Goal: Information Seeking & Learning: Find specific page/section

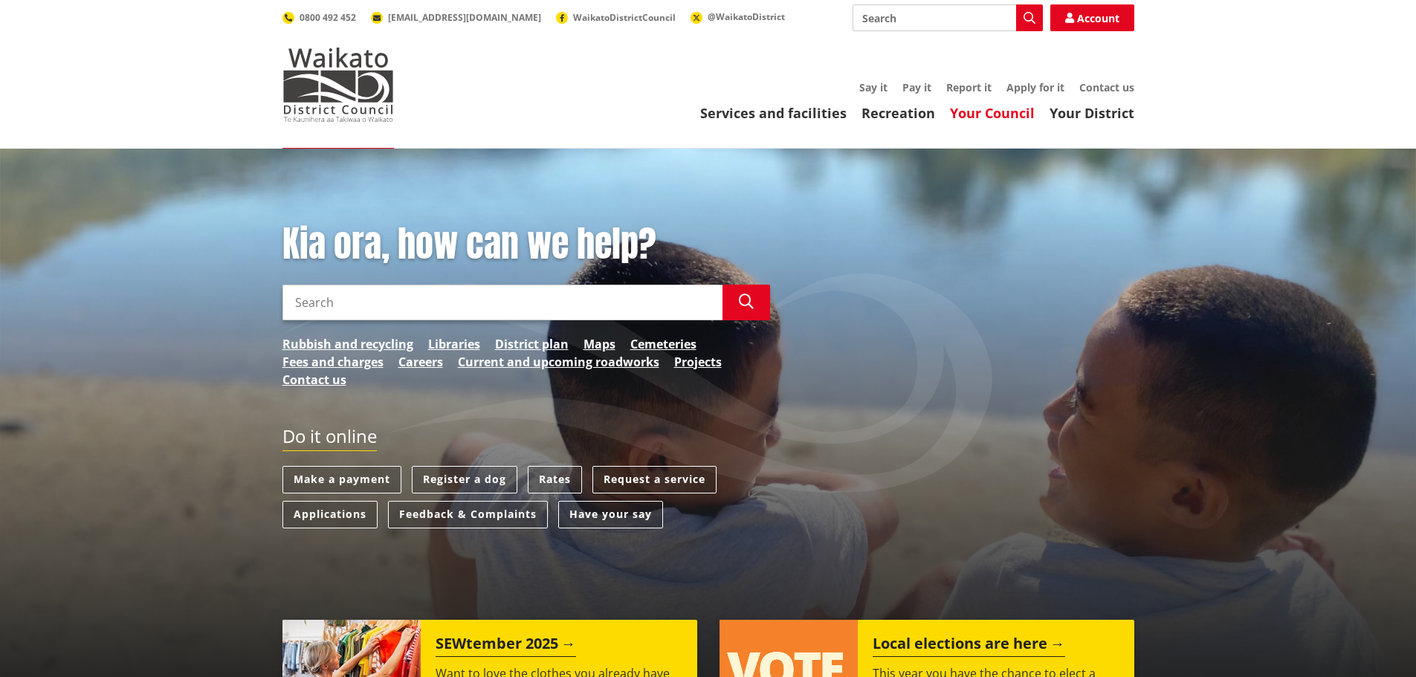
click at [980, 119] on link "Your Council" at bounding box center [992, 113] width 85 height 18
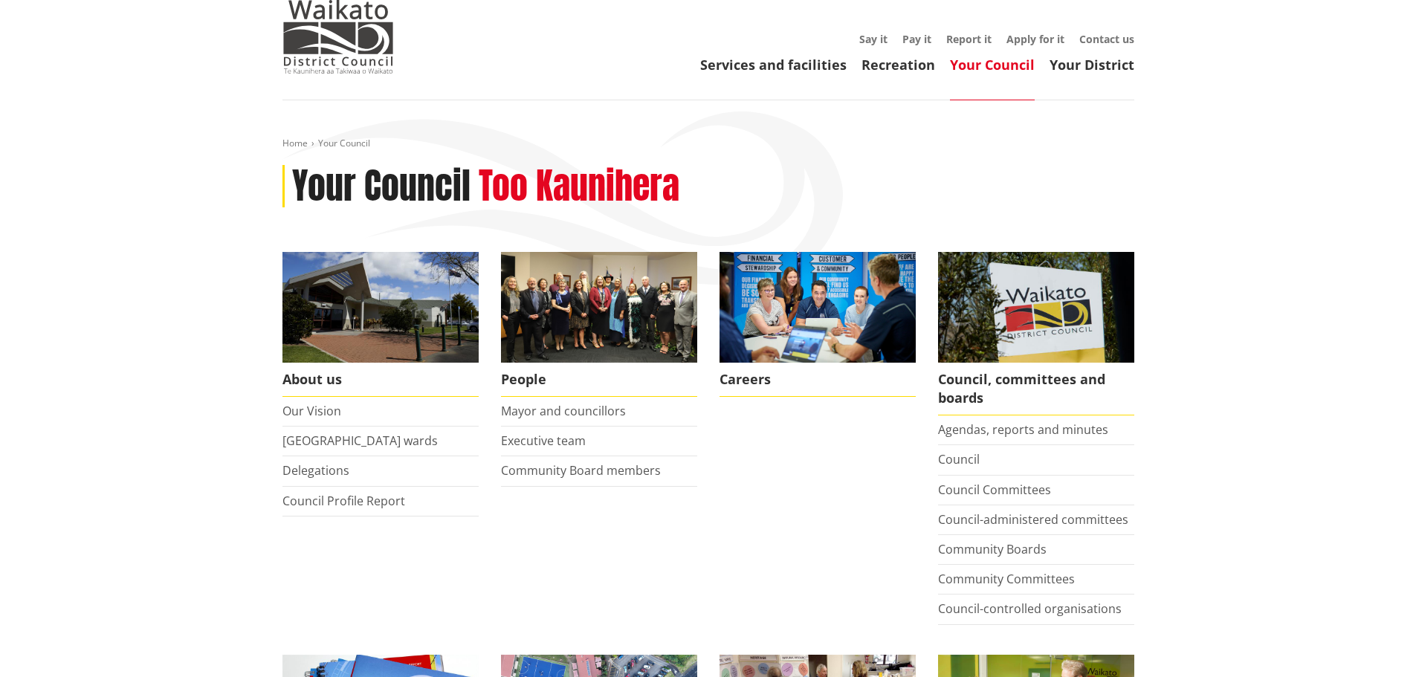
scroll to position [74, 0]
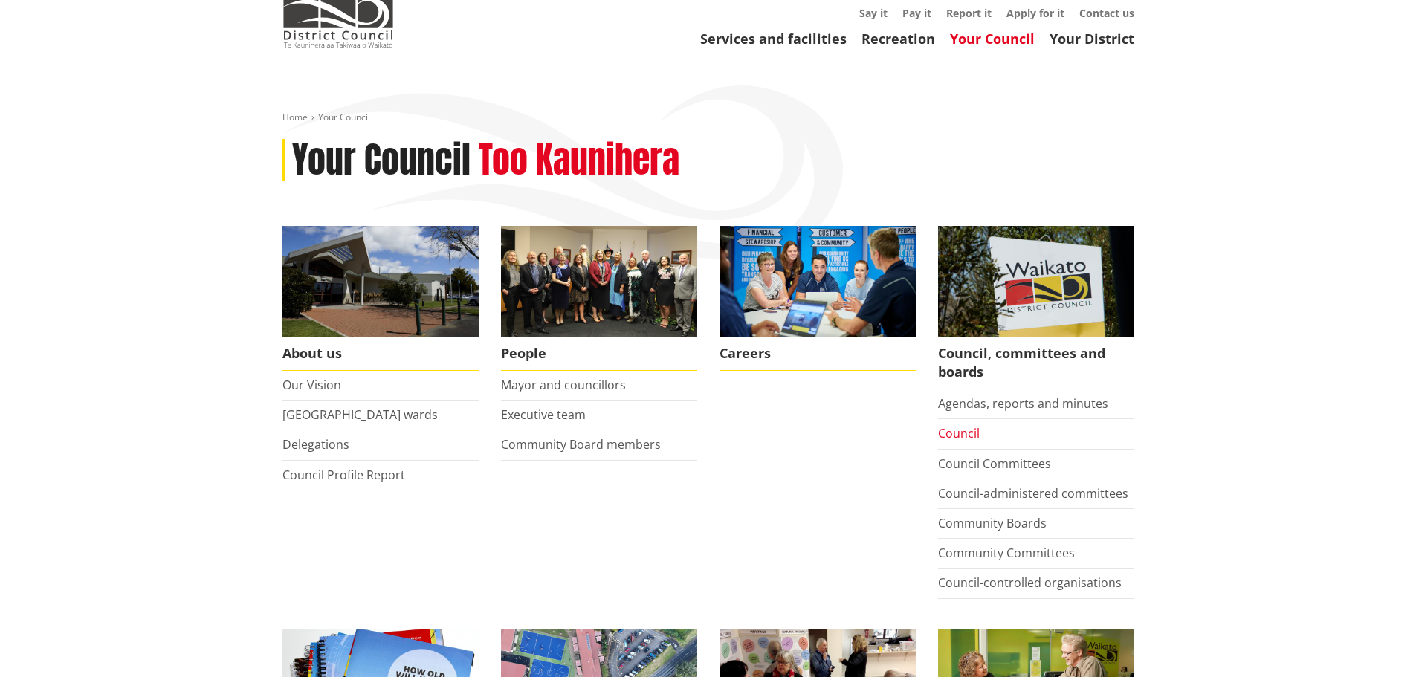
click at [965, 433] on link "Council" at bounding box center [959, 433] width 42 height 16
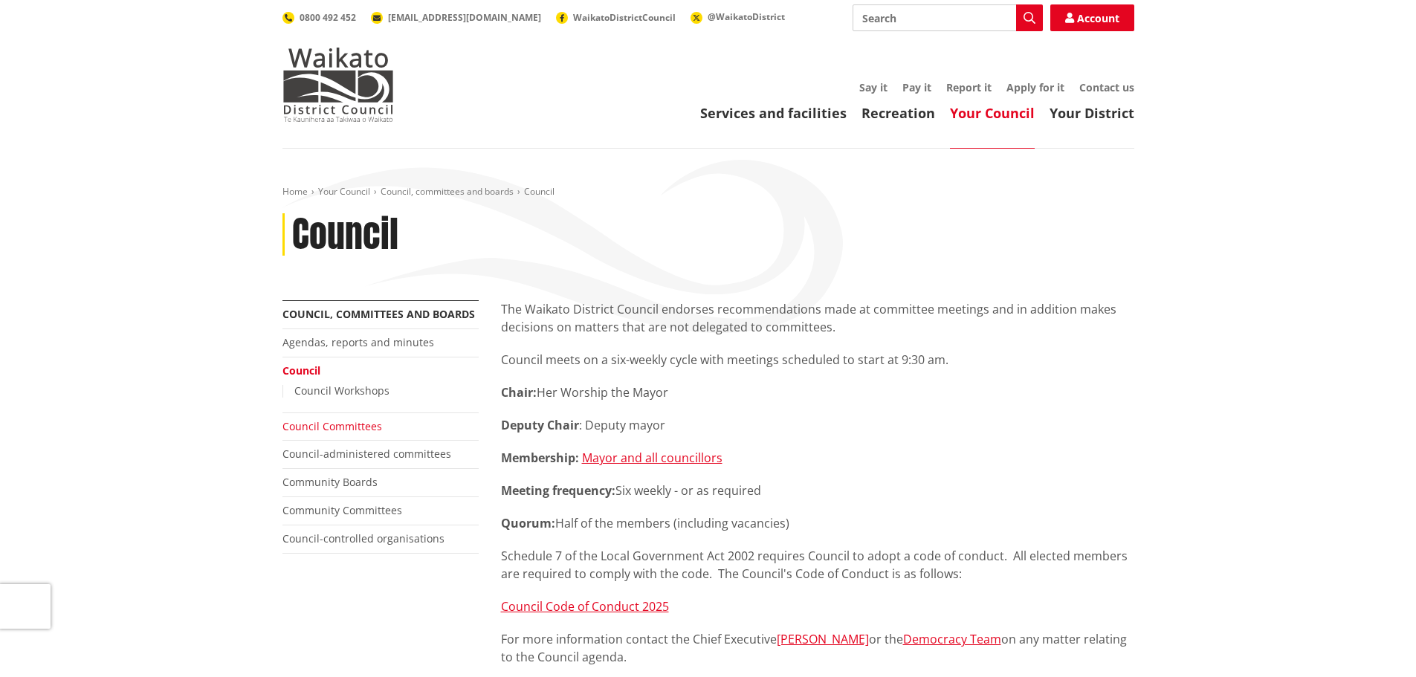
click at [320, 425] on link "Council Committees" at bounding box center [332, 426] width 100 height 14
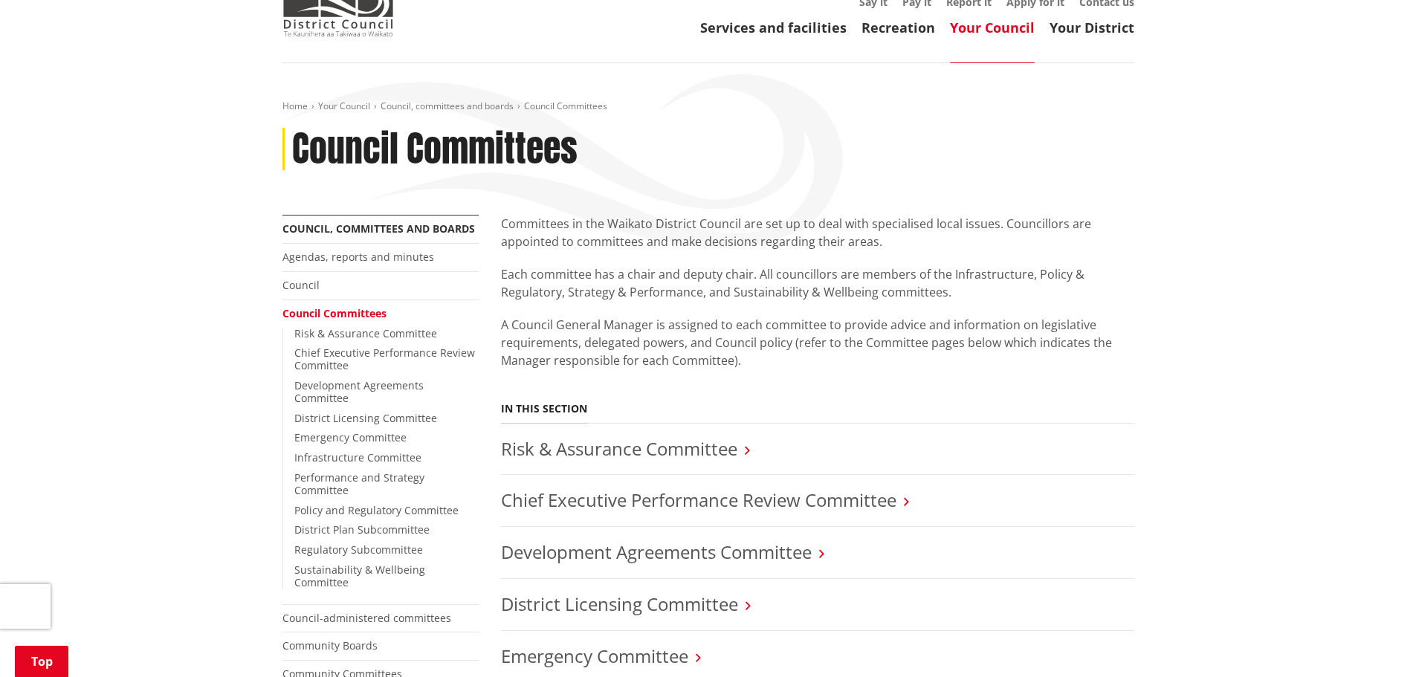
scroll to position [223, 0]
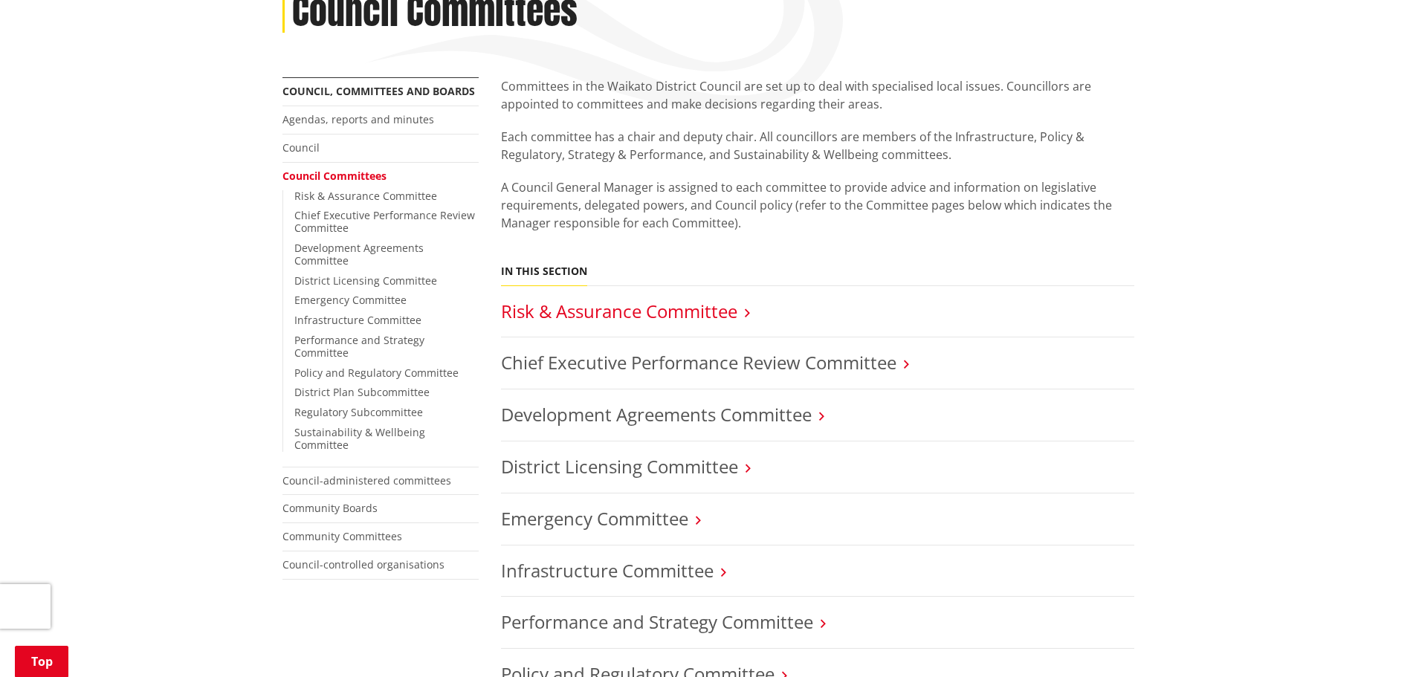
drag, startPoint x: 628, startPoint y: 307, endPoint x: 650, endPoint y: 306, distance: 22.3
click at [629, 307] on link "Risk & Assurance Committee" at bounding box center [619, 311] width 236 height 25
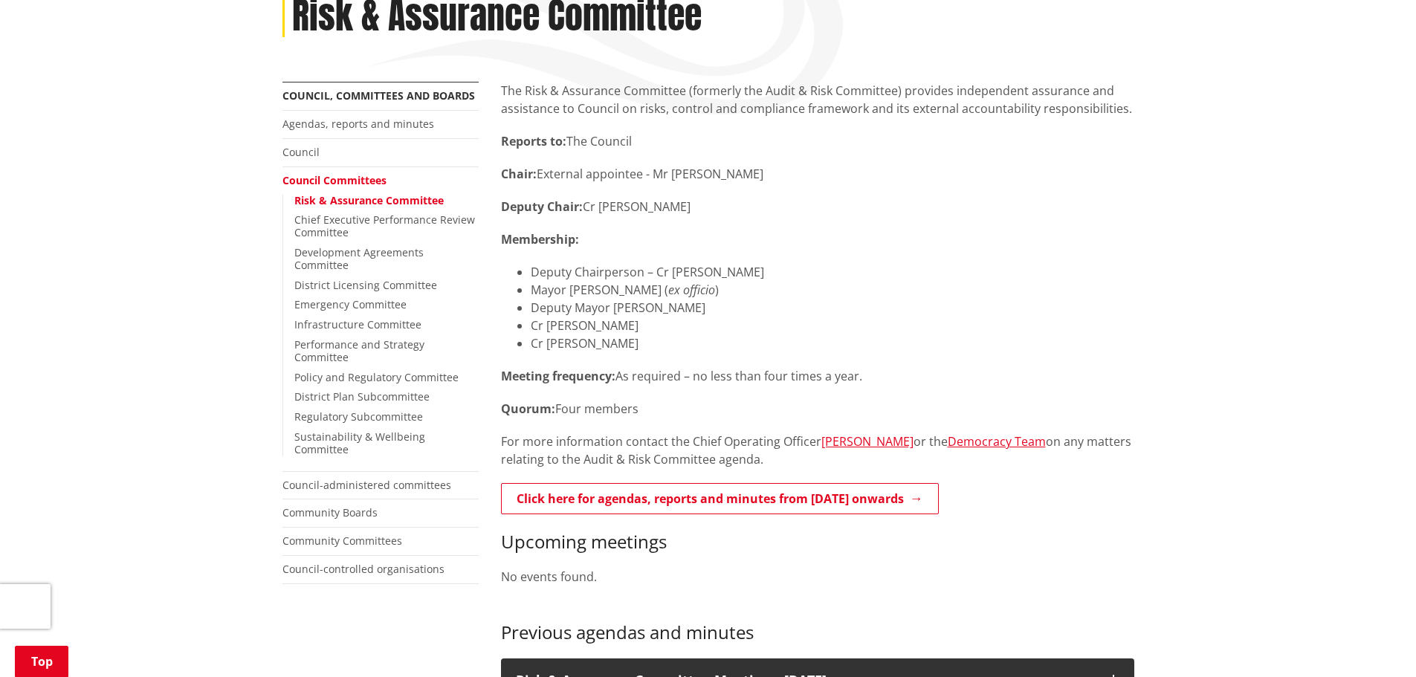
scroll to position [297, 0]
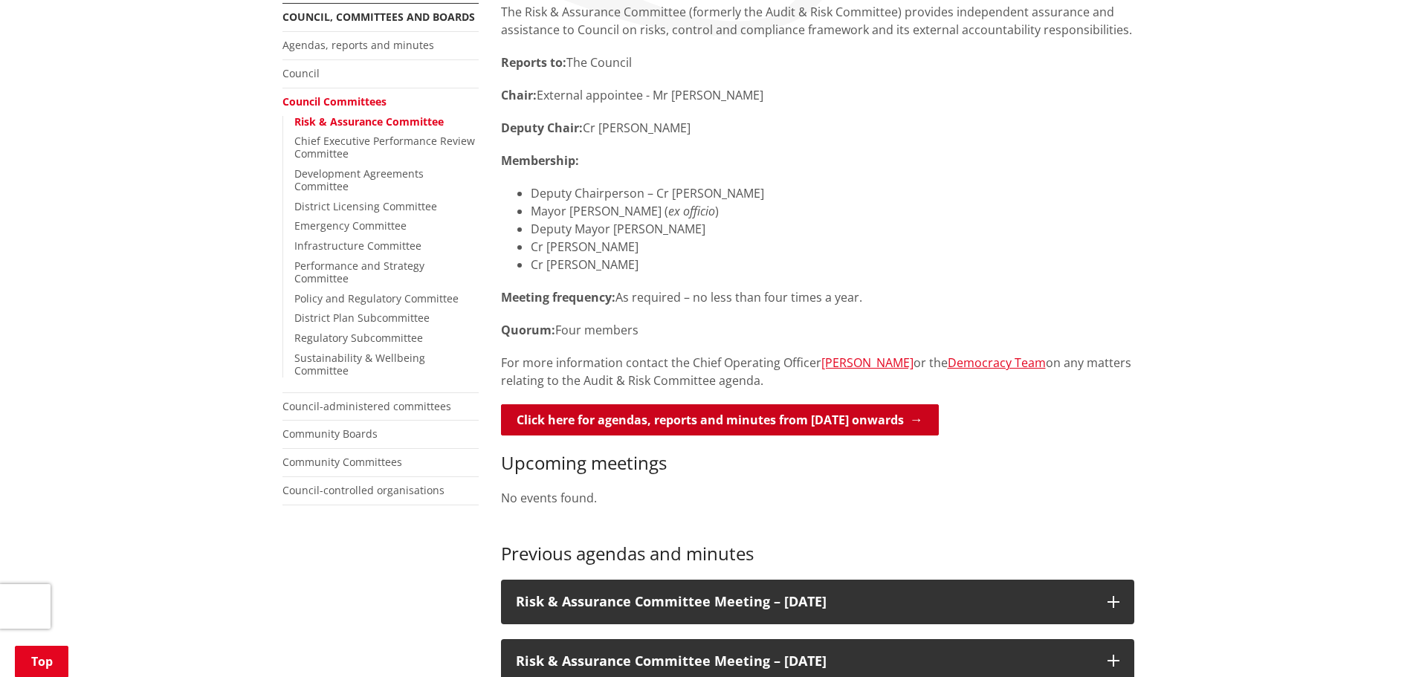
click at [751, 419] on link "Click here for agendas, reports and minutes from [DATE] onwards" at bounding box center [720, 419] width 438 height 31
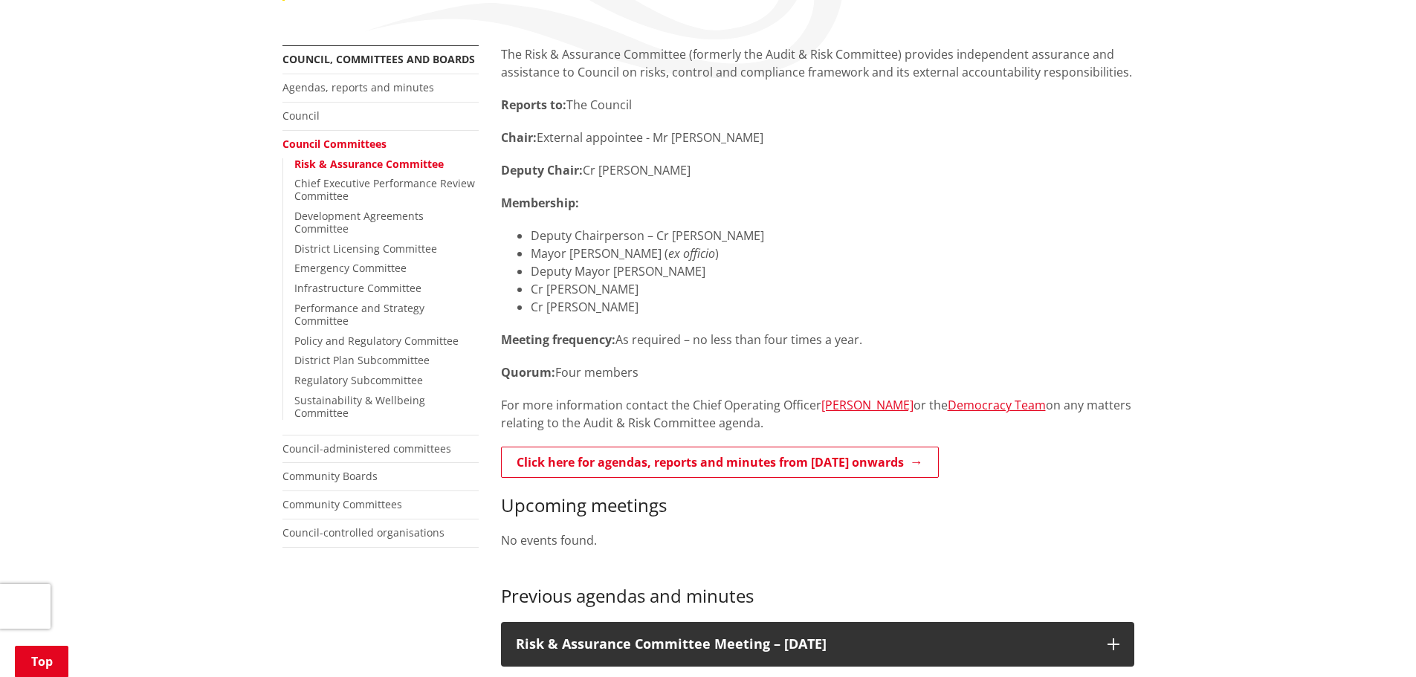
scroll to position [446, 0]
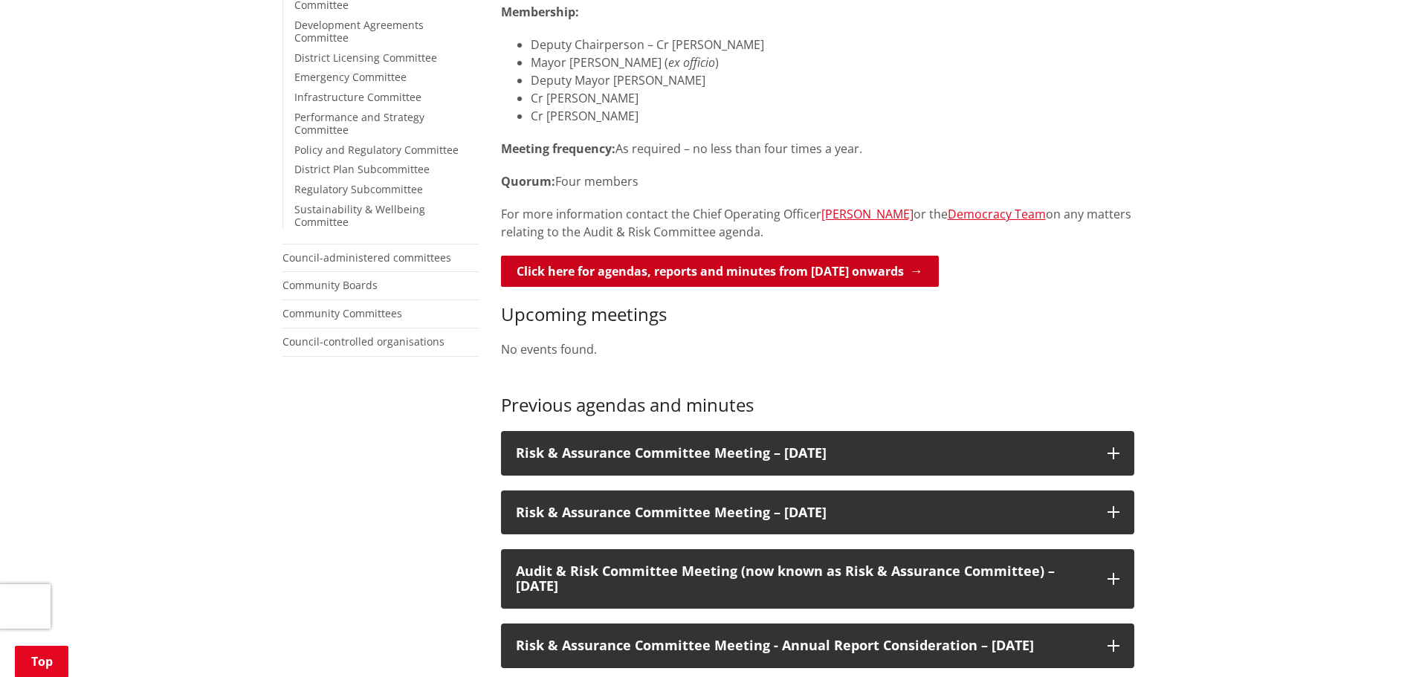
click at [640, 275] on link "Click here for agendas, reports and minutes from [DATE] onwards" at bounding box center [720, 271] width 438 height 31
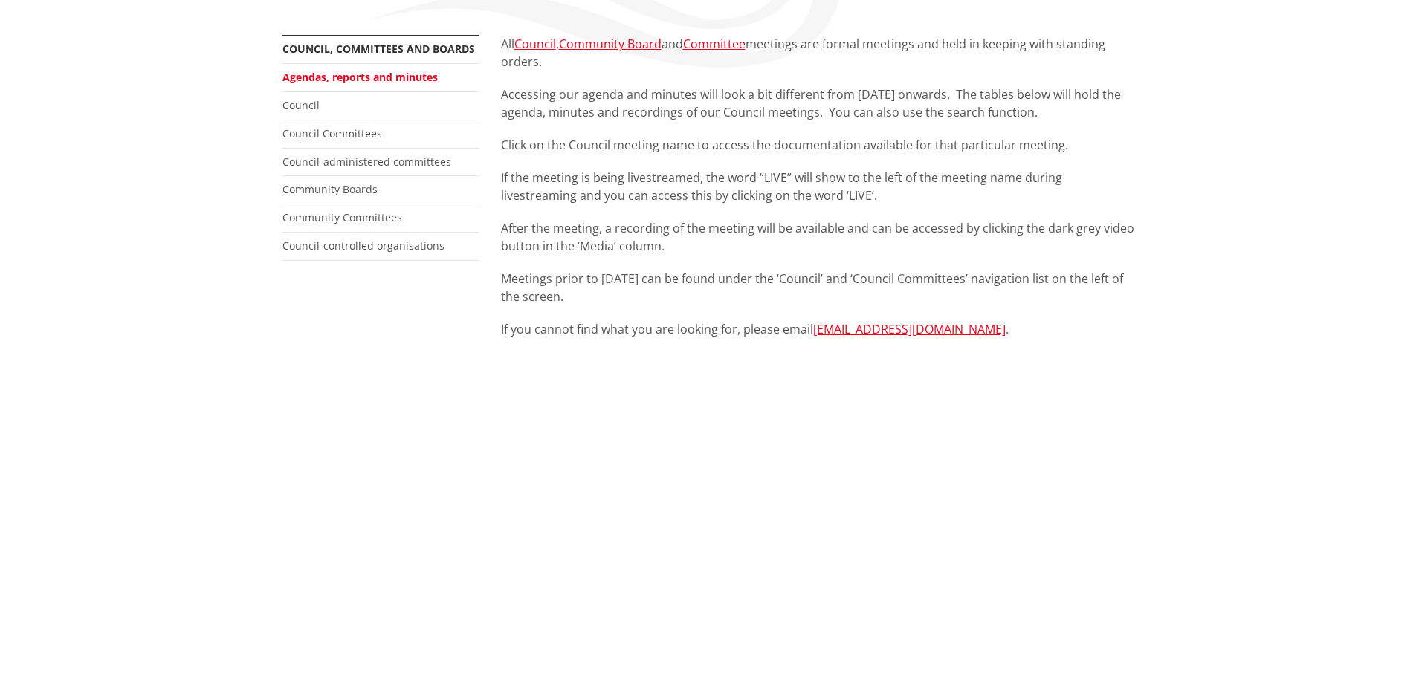
scroll to position [149, 0]
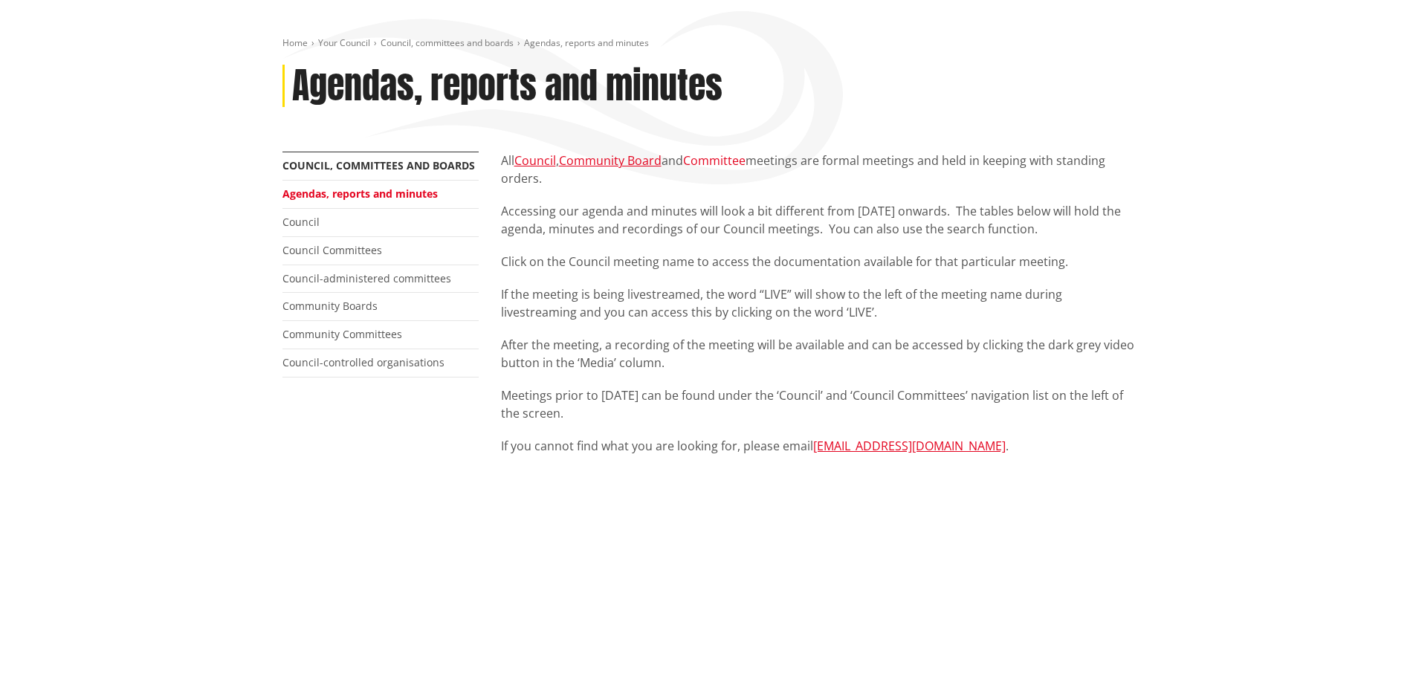
click at [724, 162] on link "Committee" at bounding box center [714, 160] width 62 height 16
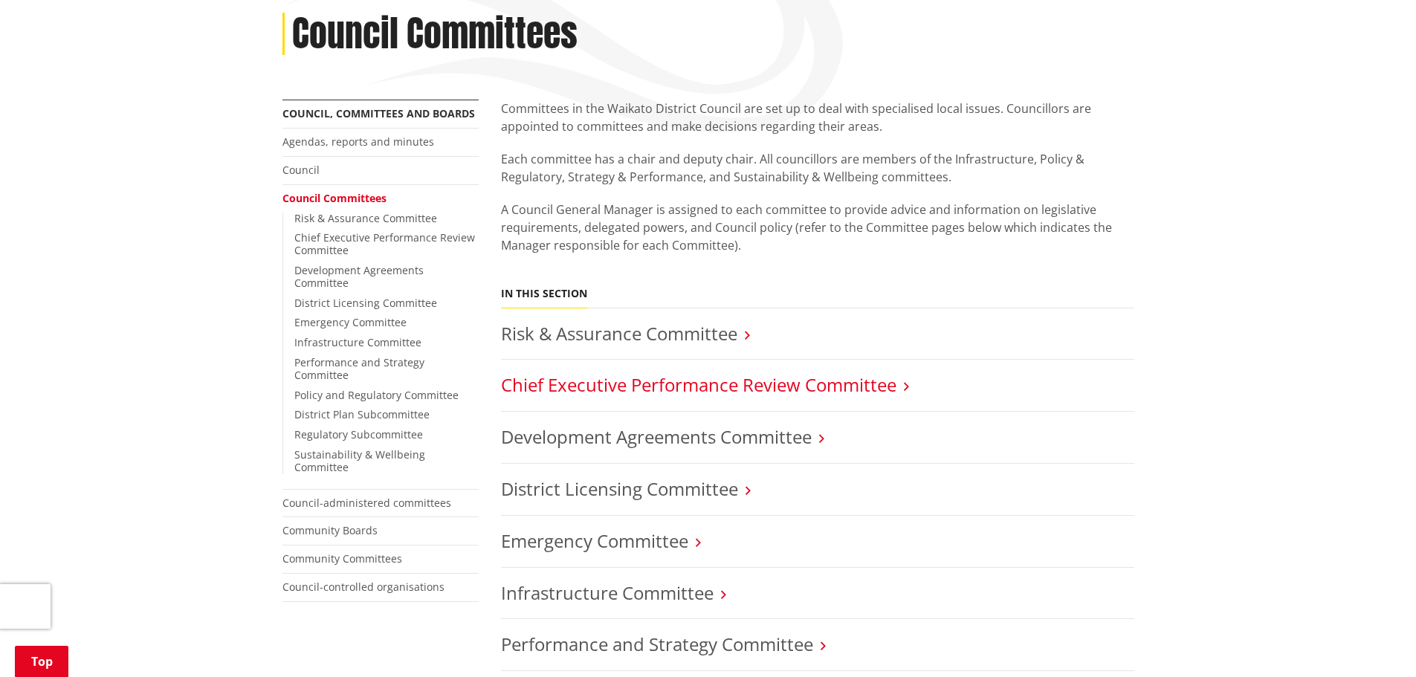
scroll to position [223, 0]
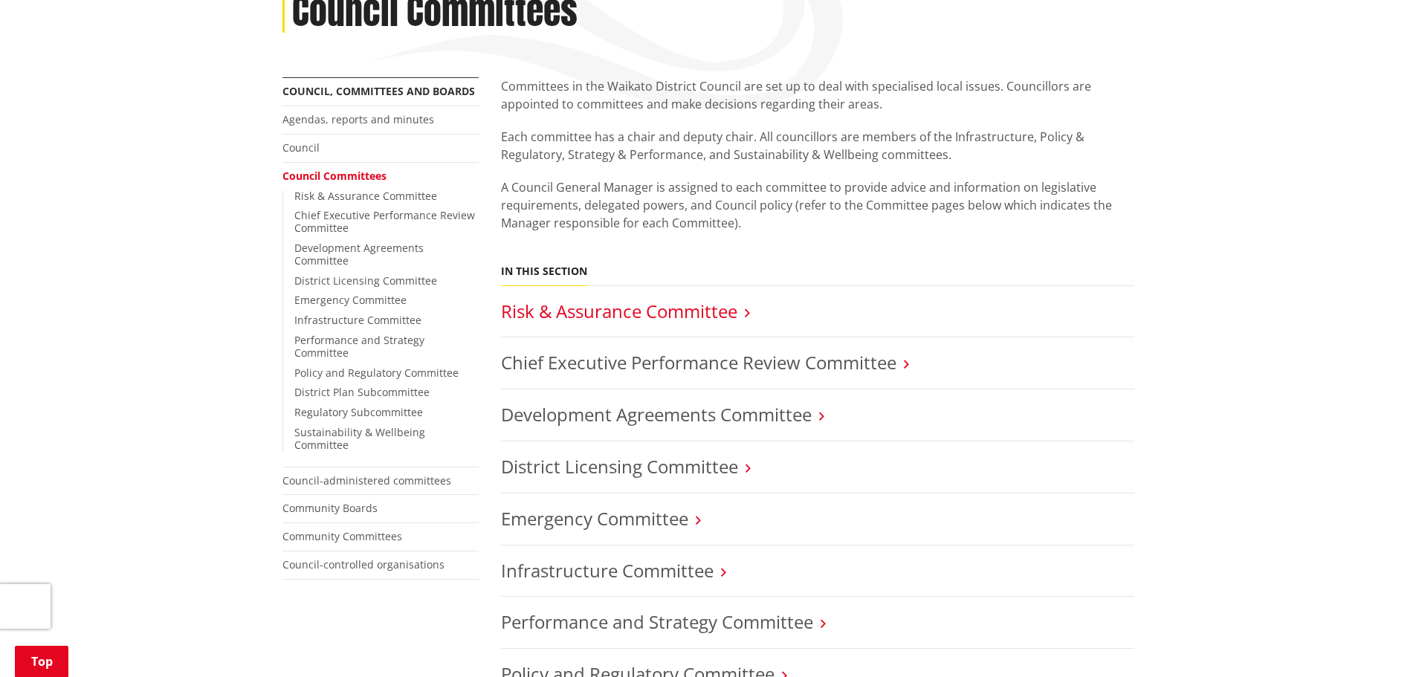
click at [697, 307] on link "Risk & Assurance Committee" at bounding box center [619, 311] width 236 height 25
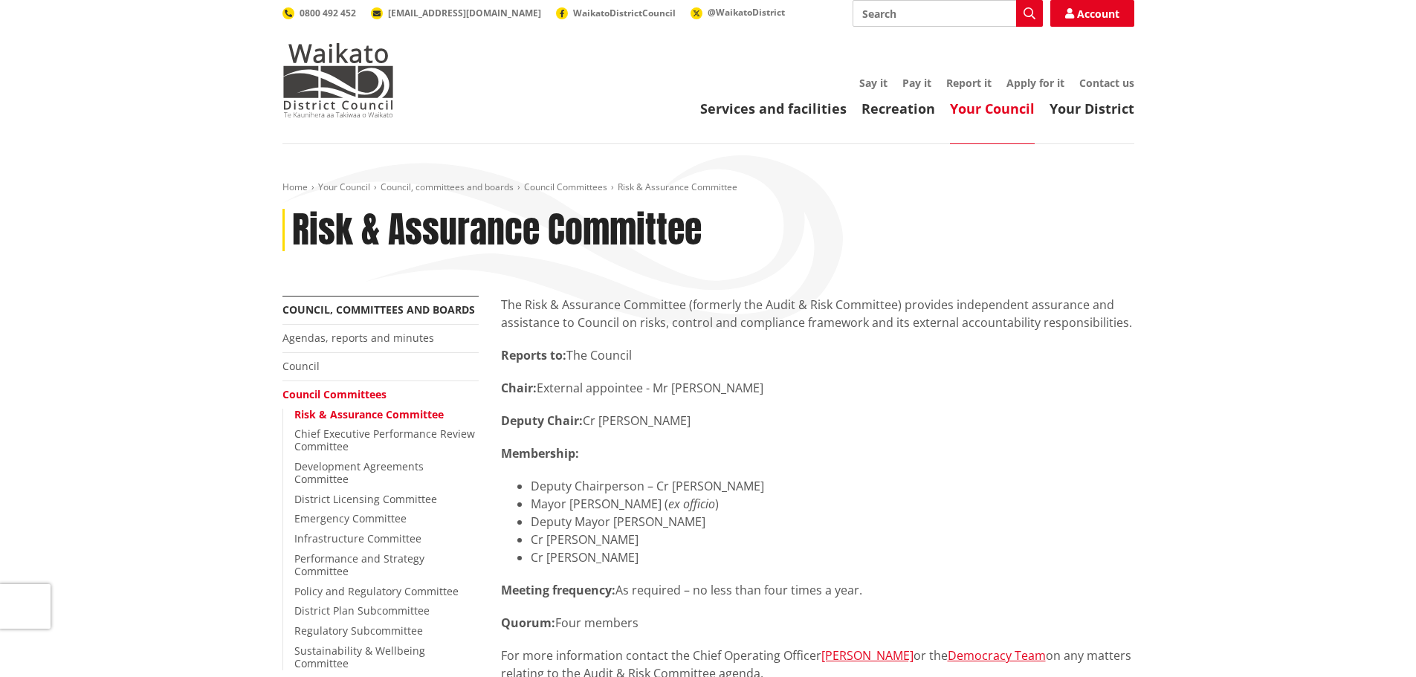
scroll to position [297, 0]
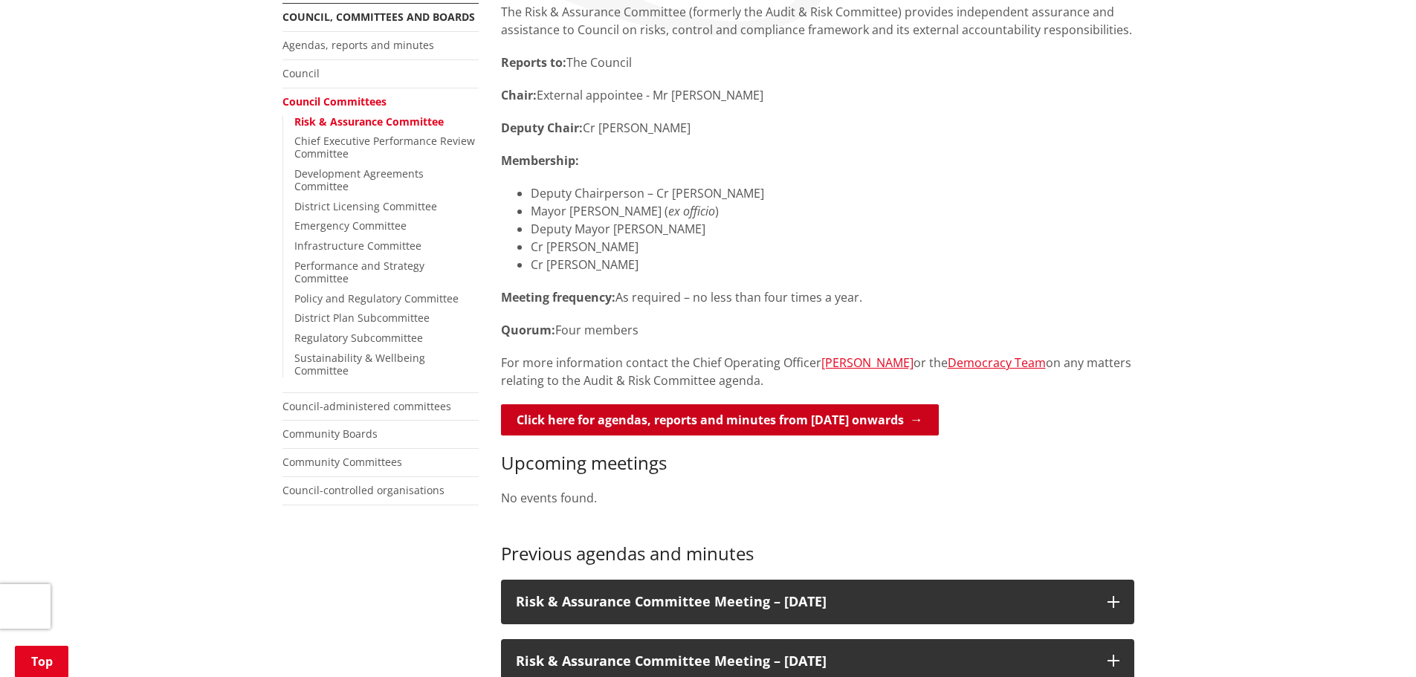
click at [908, 415] on link "Click here for agendas, reports and minutes from May 2024 onwards" at bounding box center [720, 419] width 438 height 31
